Goal: Information Seeking & Learning: Understand process/instructions

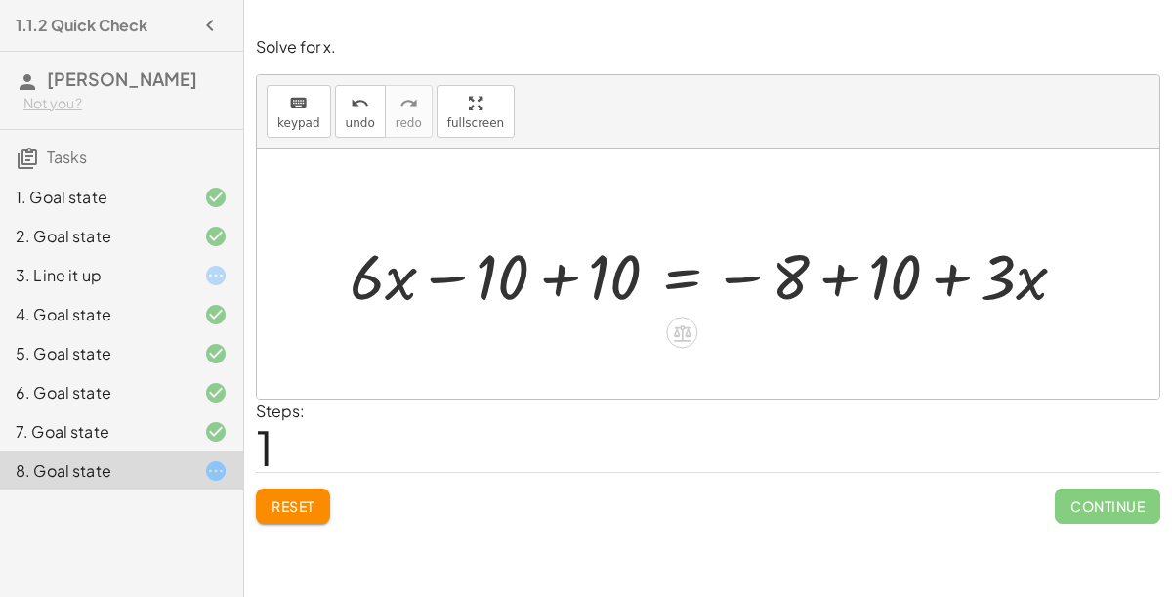
click at [289, 497] on span "Reset" at bounding box center [293, 506] width 43 height 18
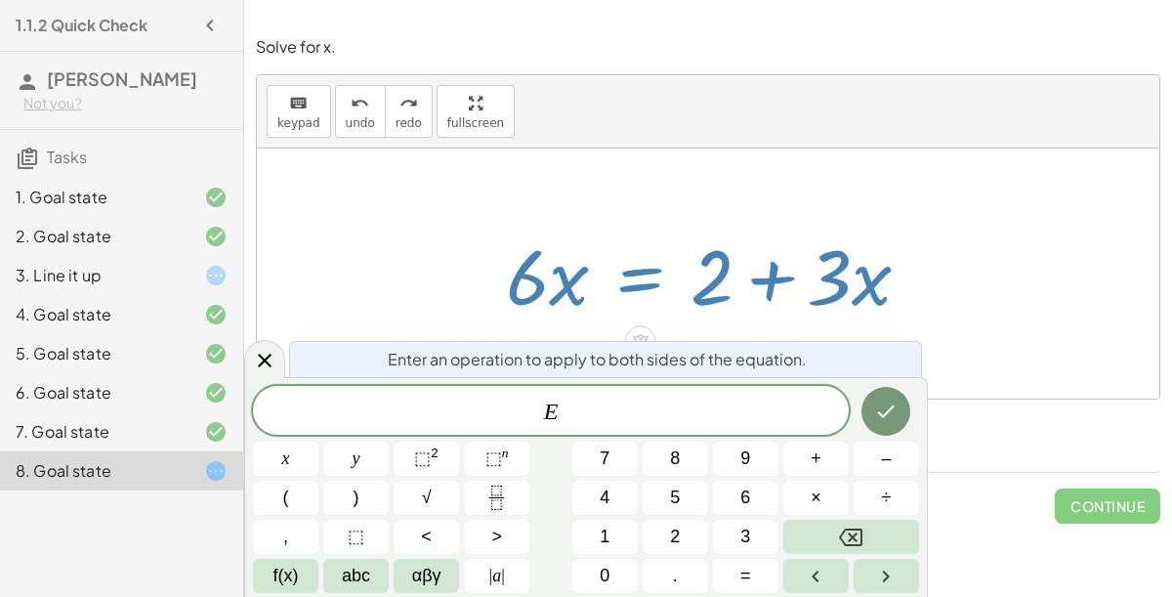
click at [885, 471] on span "–" at bounding box center [886, 458] width 10 height 26
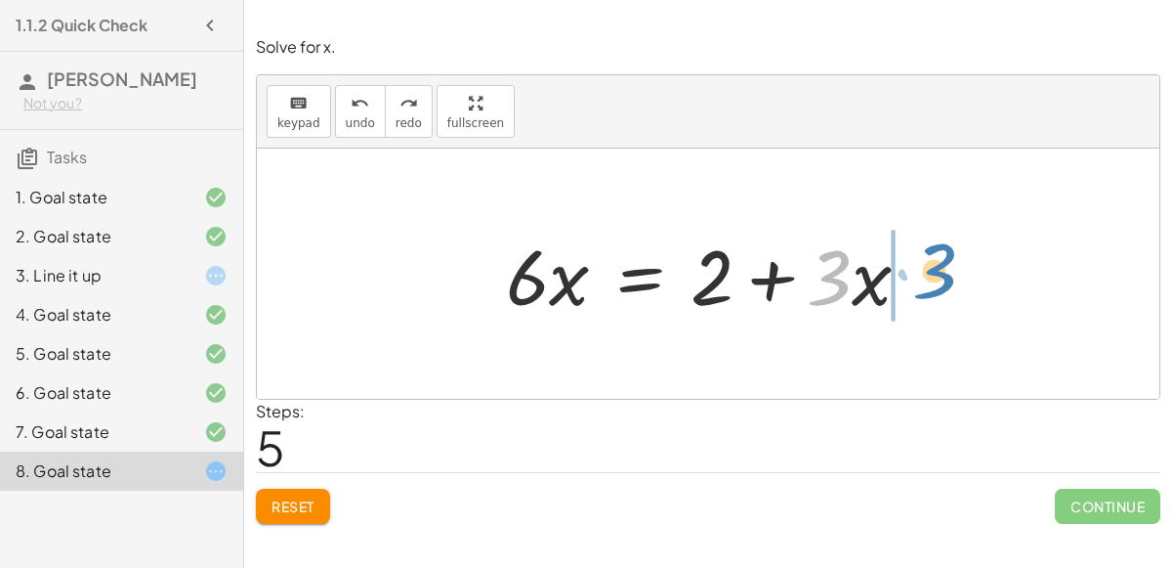
drag, startPoint x: 833, startPoint y: 280, endPoint x: 937, endPoint y: 273, distance: 103.8
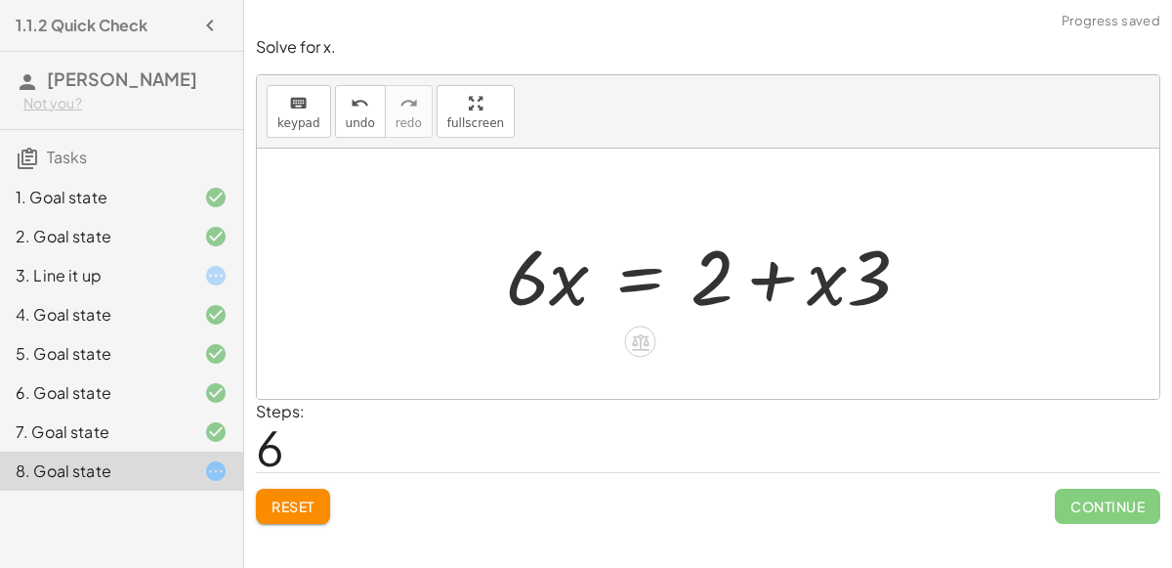
click at [0, 124] on h3 "[PERSON_NAME] Not you?" at bounding box center [121, 90] width 243 height 77
click at [335, 104] on button "undo undo" at bounding box center [360, 111] width 51 height 53
click at [642, 280] on div at bounding box center [716, 274] width 440 height 101
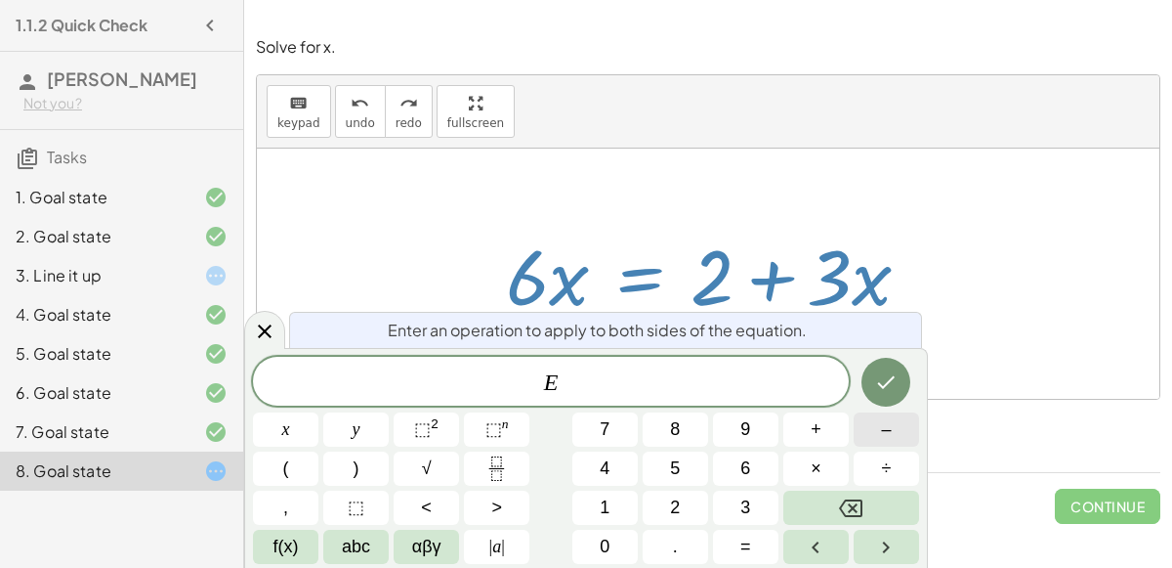
click at [875, 431] on button "–" at bounding box center [886, 429] width 65 height 34
click at [751, 502] on button "3" at bounding box center [745, 507] width 65 height 34
click at [876, 389] on icon "Done" at bounding box center [885, 381] width 23 height 23
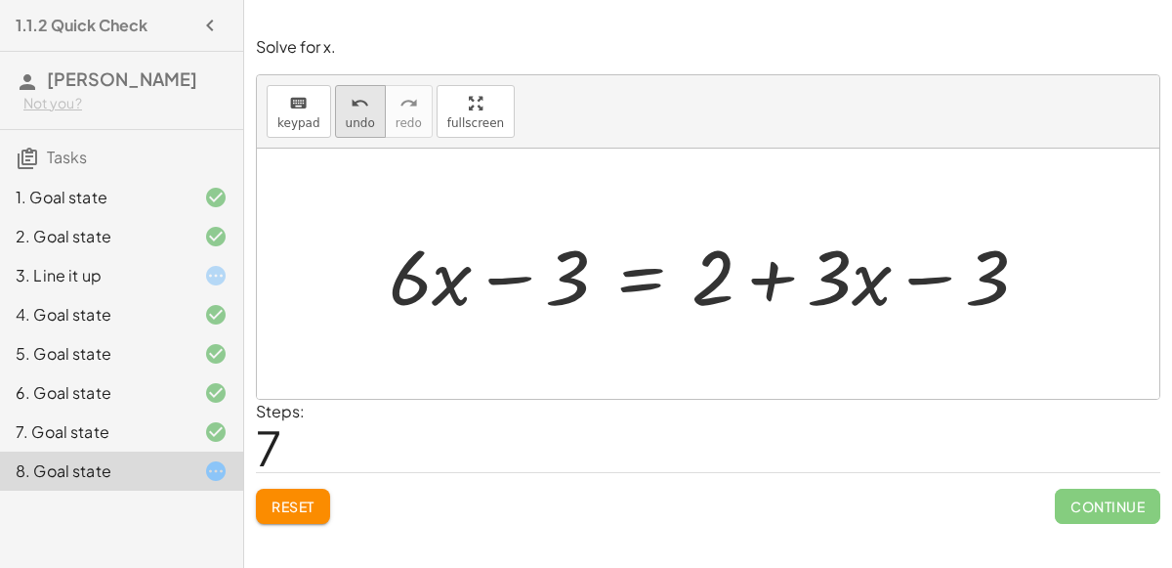
click at [355, 101] on icon "undo" at bounding box center [360, 103] width 19 height 23
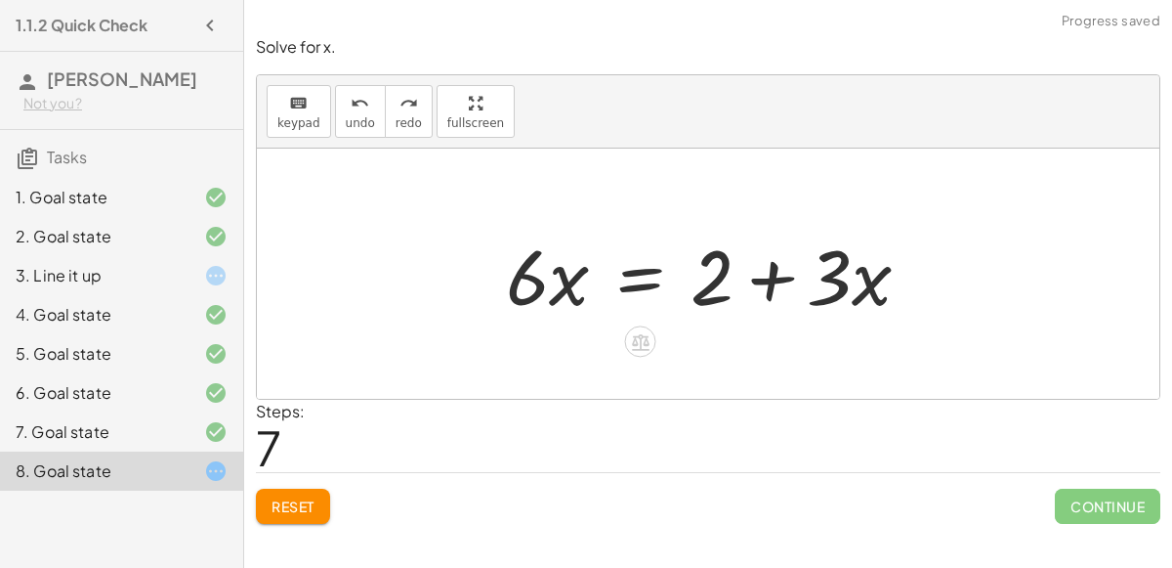
click at [634, 286] on div at bounding box center [716, 274] width 440 height 101
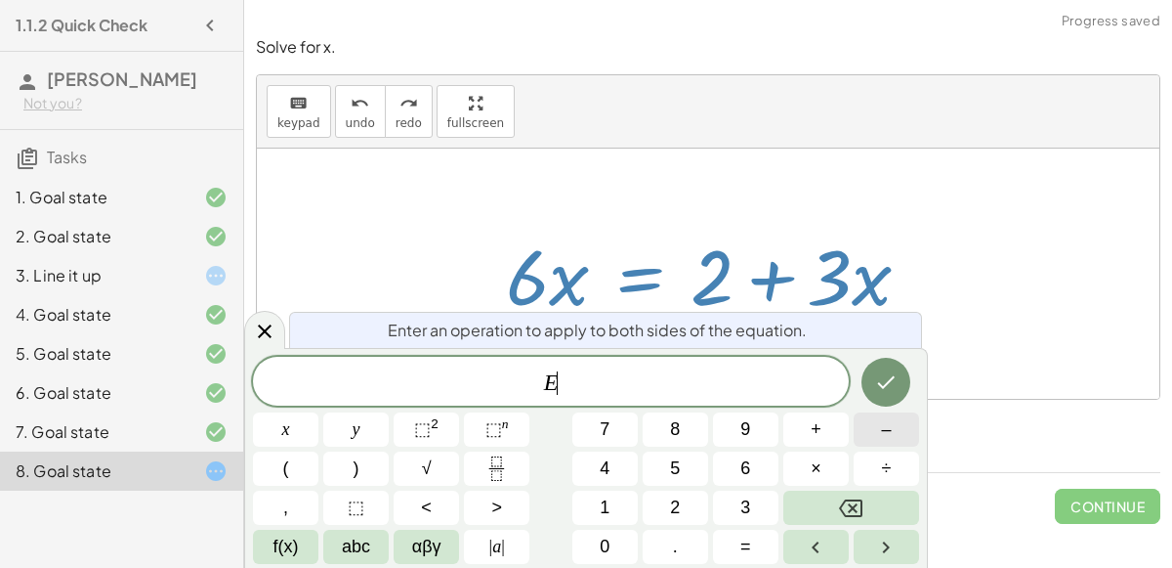
click at [873, 431] on button "–" at bounding box center [886, 429] width 65 height 34
click at [731, 508] on button "3" at bounding box center [745, 507] width 65 height 34
click at [801, 473] on button "×" at bounding box center [815, 468] width 65 height 34
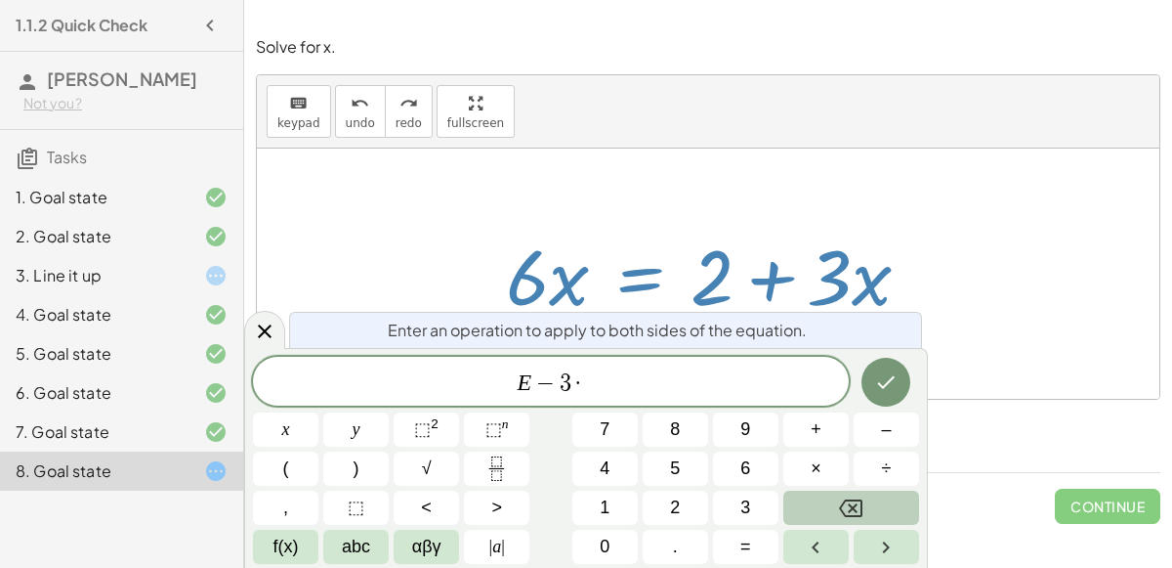
click at [870, 505] on button "Backspace" at bounding box center [851, 507] width 136 height 34
click at [300, 423] on button "x" at bounding box center [285, 429] width 65 height 34
click at [877, 381] on icon "Done" at bounding box center [885, 381] width 23 height 23
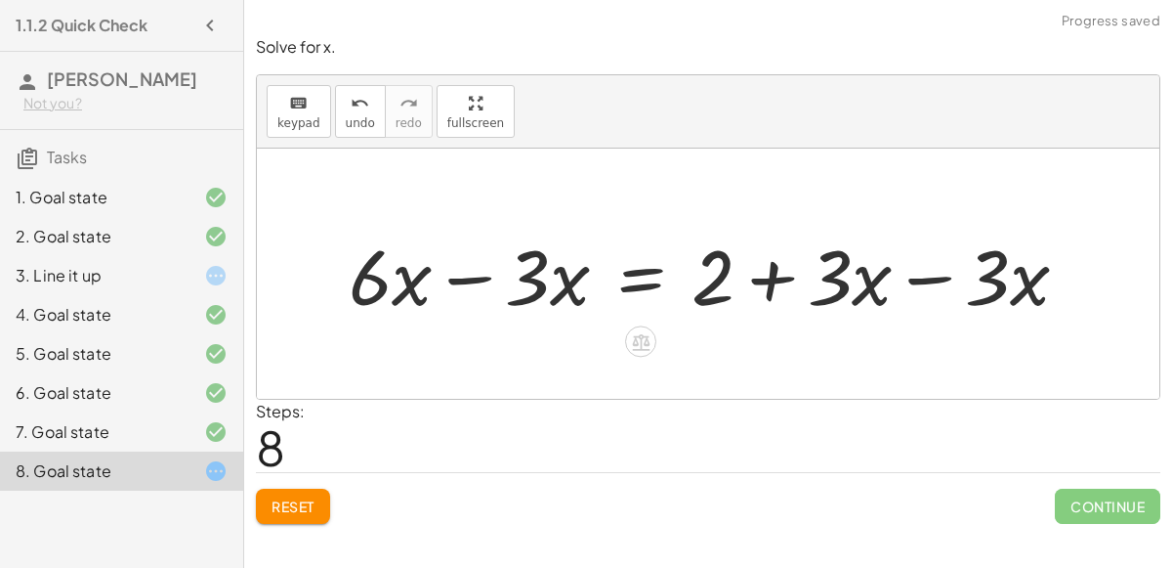
click at [475, 278] on div at bounding box center [716, 274] width 755 height 101
click at [924, 277] on div at bounding box center [794, 274] width 599 height 101
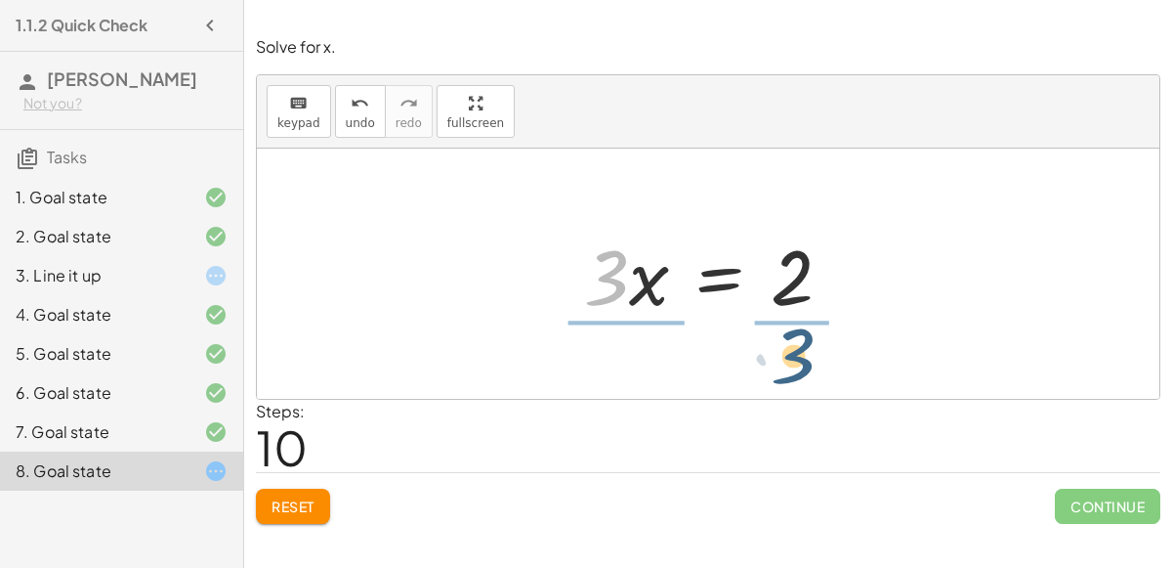
drag, startPoint x: 604, startPoint y: 278, endPoint x: 791, endPoint y: 356, distance: 202.8
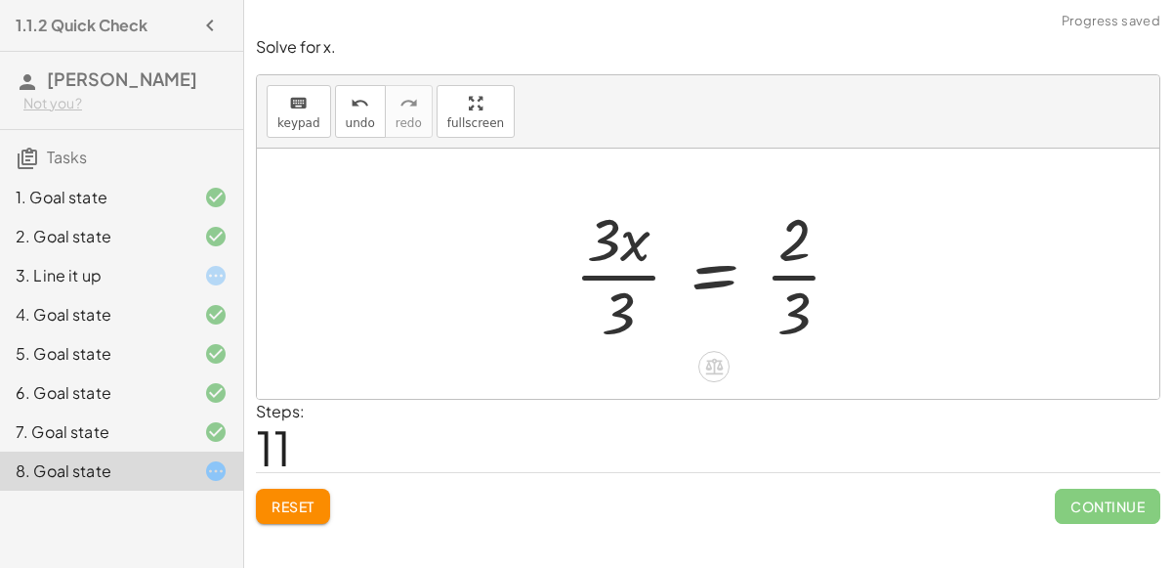
click at [639, 271] on div at bounding box center [716, 273] width 303 height 150
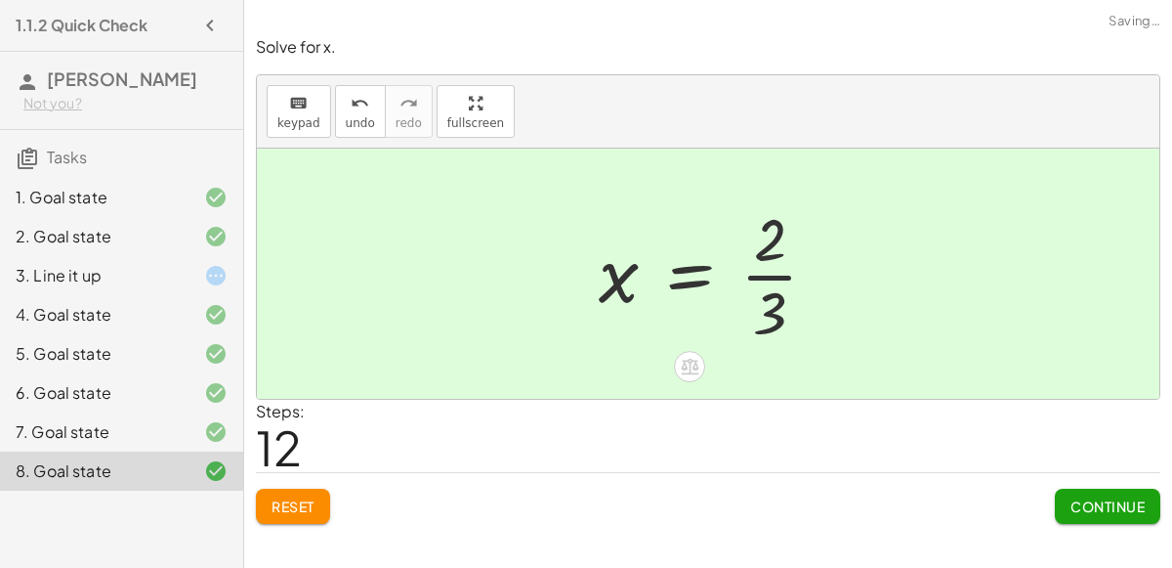
click at [786, 271] on div at bounding box center [716, 273] width 254 height 150
click at [1125, 507] on span "Continue" at bounding box center [1108, 506] width 74 height 18
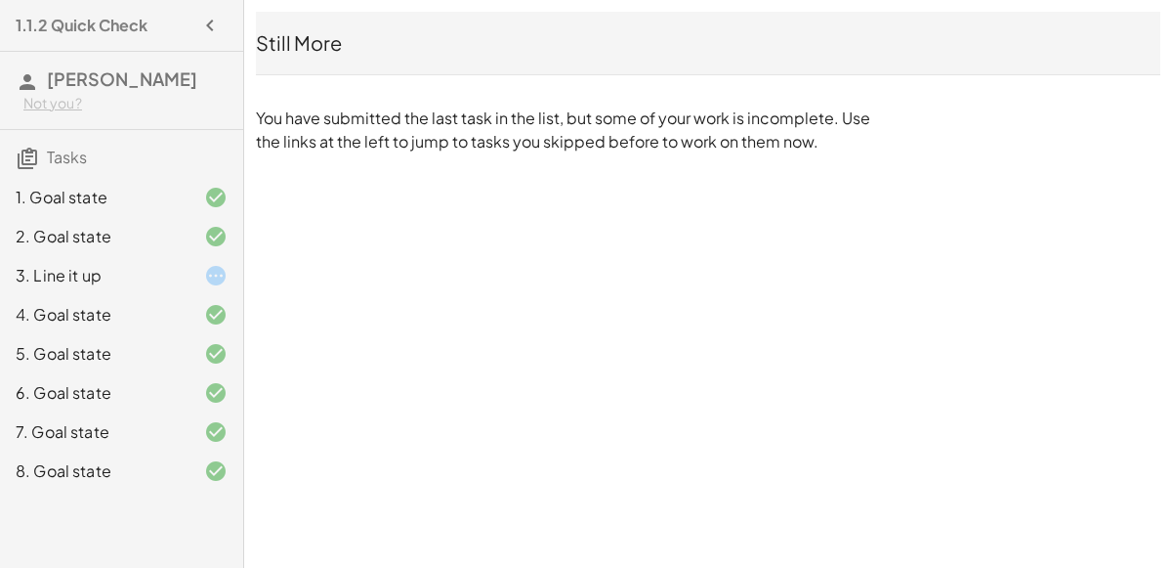
click at [55, 334] on div "3. Line it up" at bounding box center [121, 353] width 243 height 39
